Goal: Navigation & Orientation: Find specific page/section

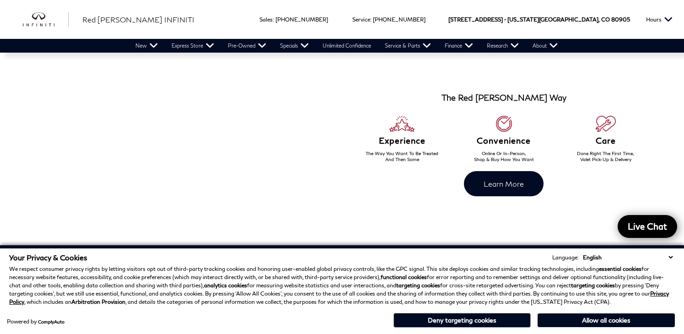
scroll to position [316, 0]
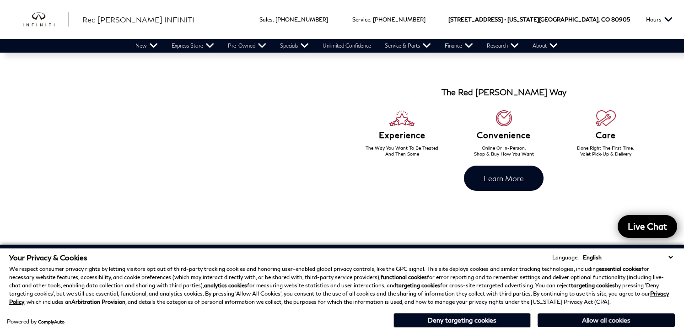
click at [625, 321] on button "Allow all cookies" at bounding box center [606, 320] width 137 height 14
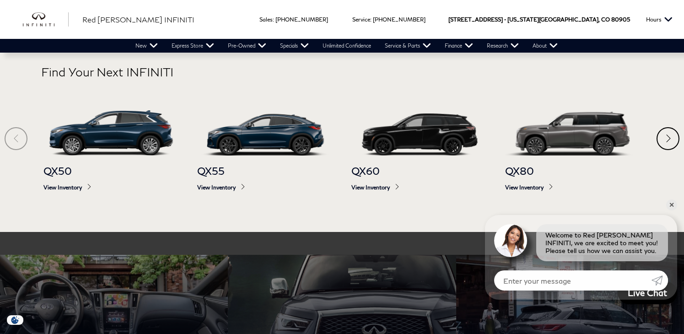
scroll to position [441, 0]
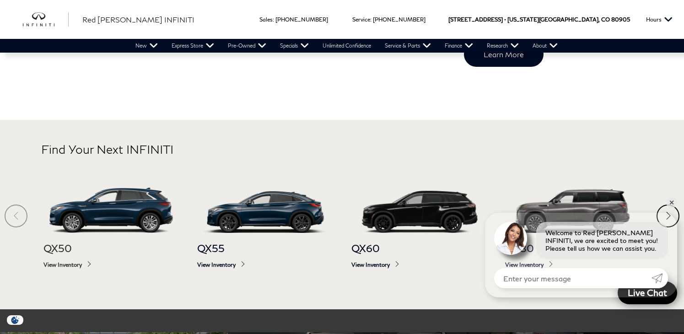
click at [70, 267] on span "View Inventory" at bounding box center [111, 264] width 136 height 7
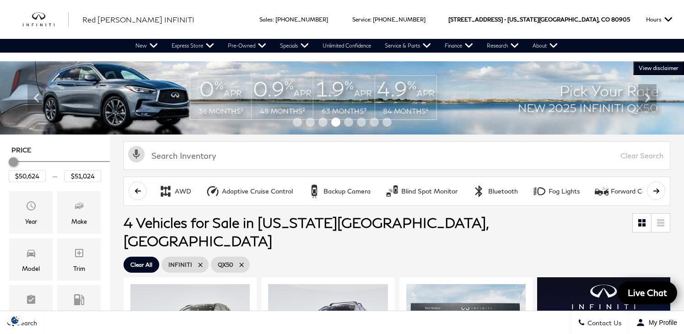
click at [338, 92] on img at bounding box center [342, 97] width 684 height 73
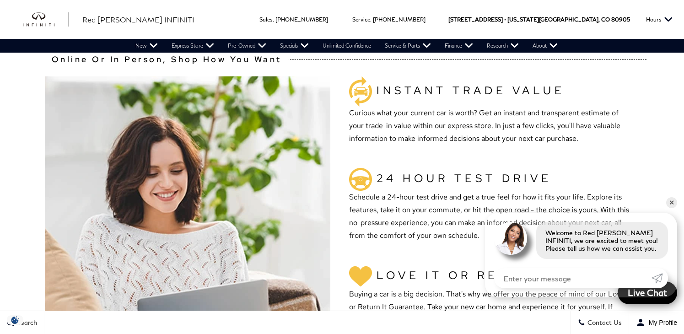
scroll to position [924, 0]
